Goal: Find specific page/section: Locate a particular part of the current website

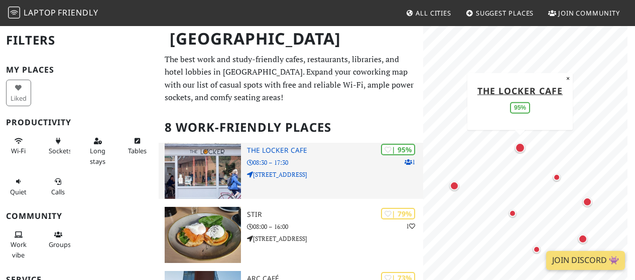
click at [264, 148] on h3 "The Locker Cafe" at bounding box center [335, 150] width 176 height 9
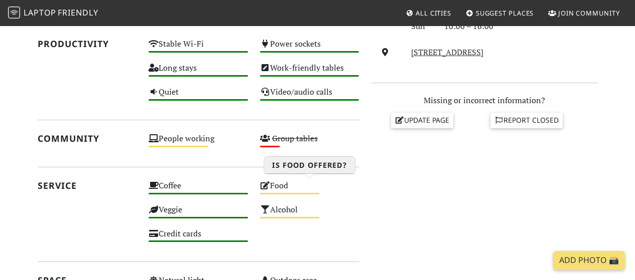
scroll to position [369, 0]
